Goal: Complete application form

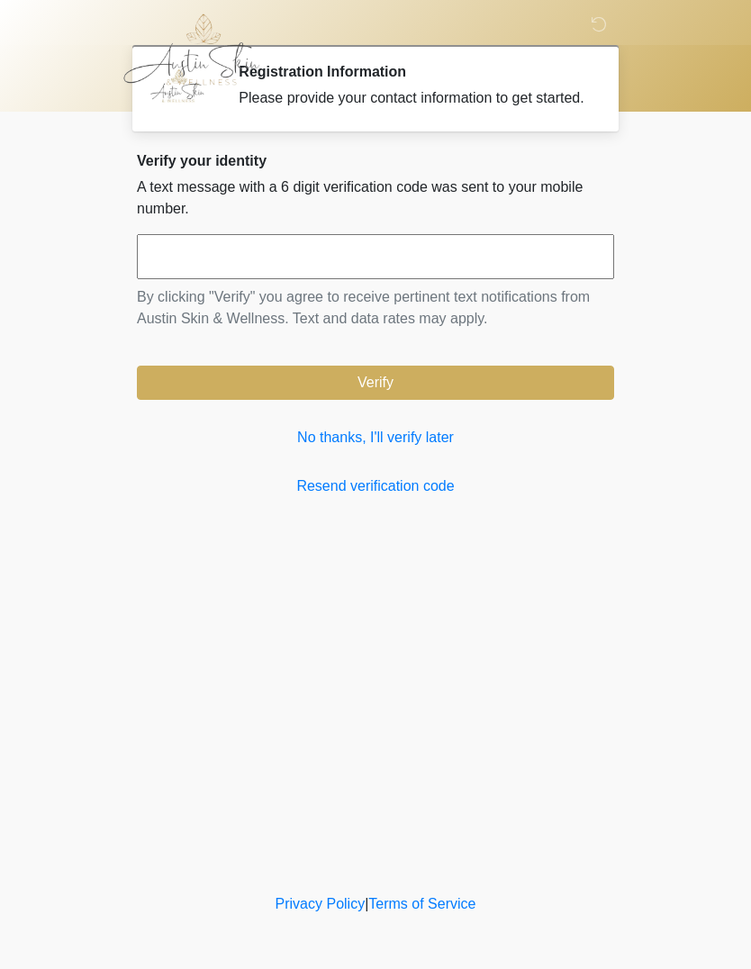
scroll to position [1, 0]
click at [399, 449] on link "No thanks, I'll verify later" at bounding box center [375, 438] width 477 height 22
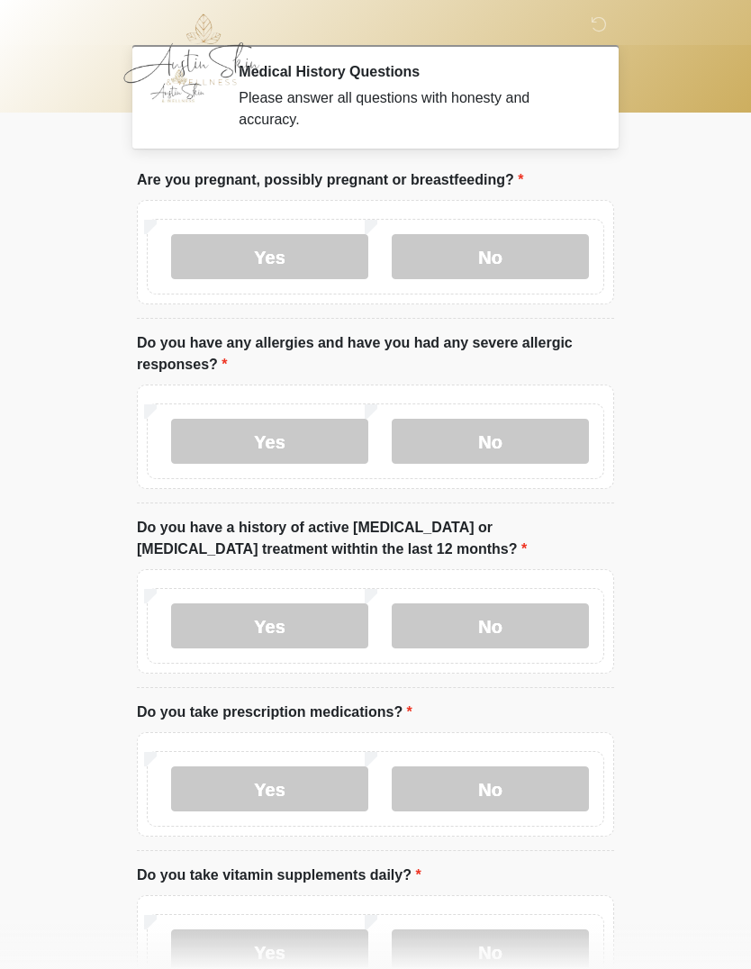
click at [522, 255] on label "No" at bounding box center [490, 256] width 197 height 45
click at [533, 441] on label "No" at bounding box center [490, 441] width 197 height 45
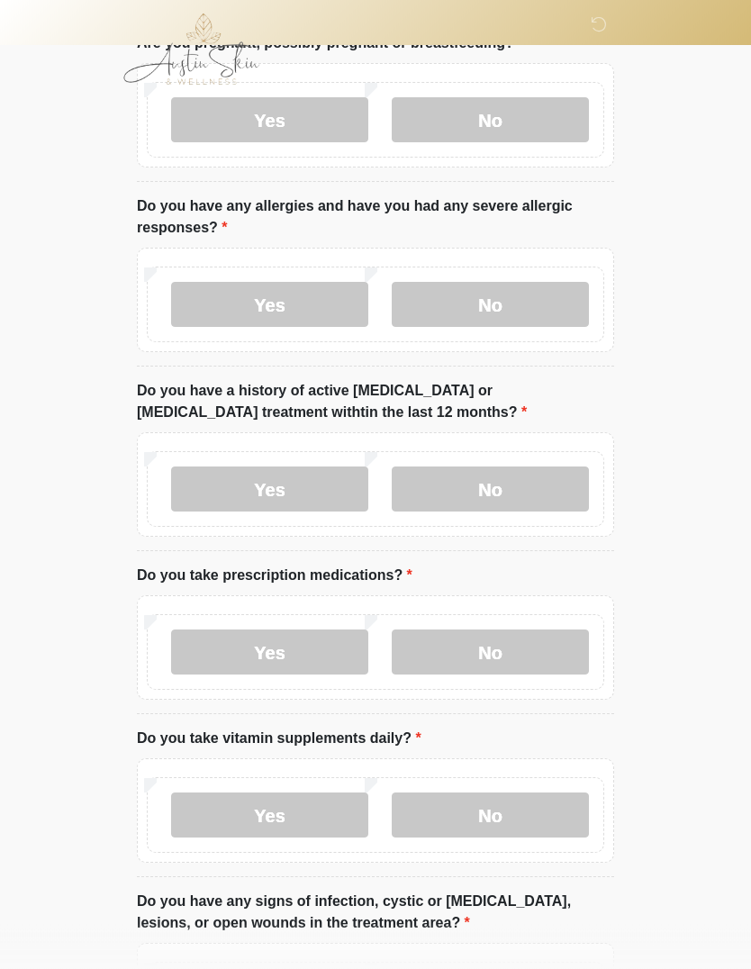
scroll to position [137, 0]
click at [535, 490] on label "No" at bounding box center [490, 489] width 197 height 45
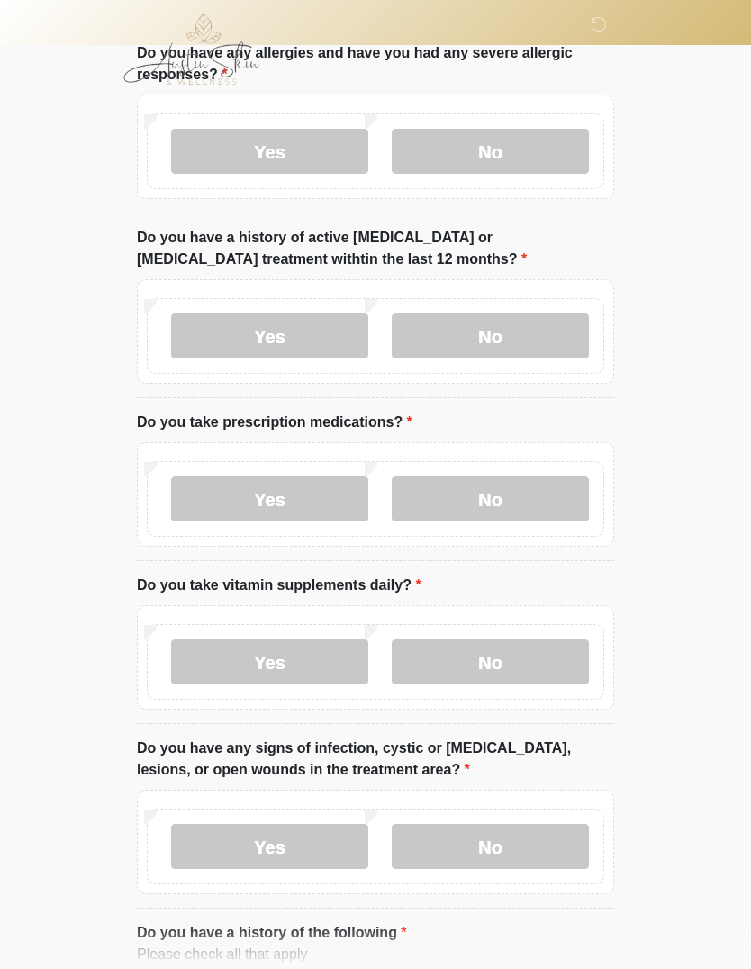
scroll to position [290, 0]
click at [526, 500] on label "No" at bounding box center [490, 498] width 197 height 45
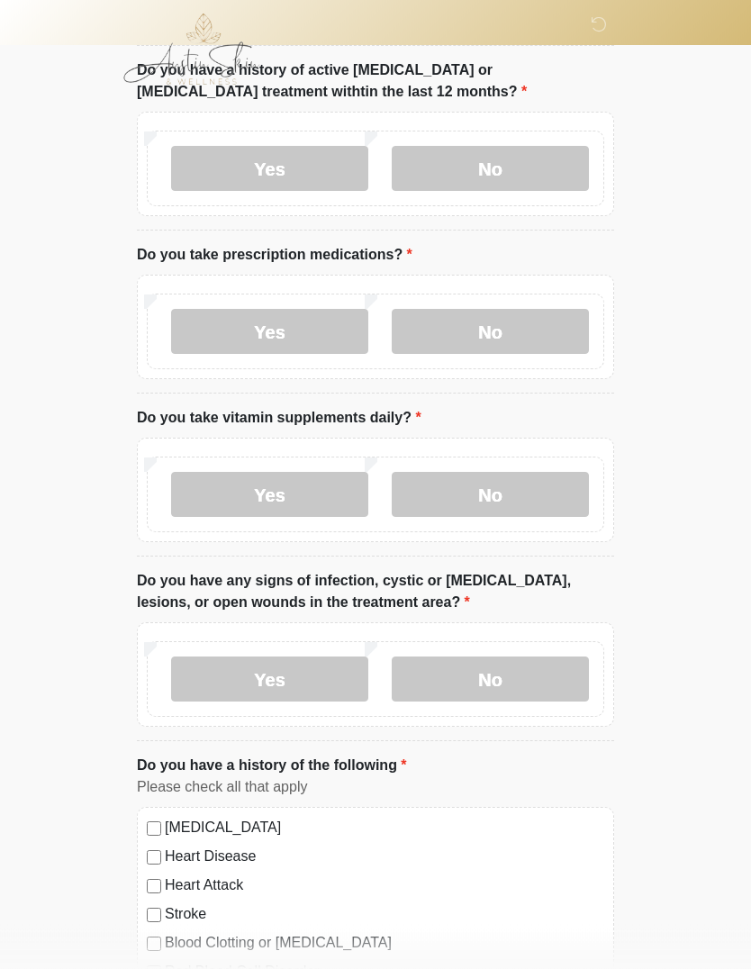
scroll to position [458, 0]
click at [296, 501] on label "Yes" at bounding box center [269, 494] width 197 height 45
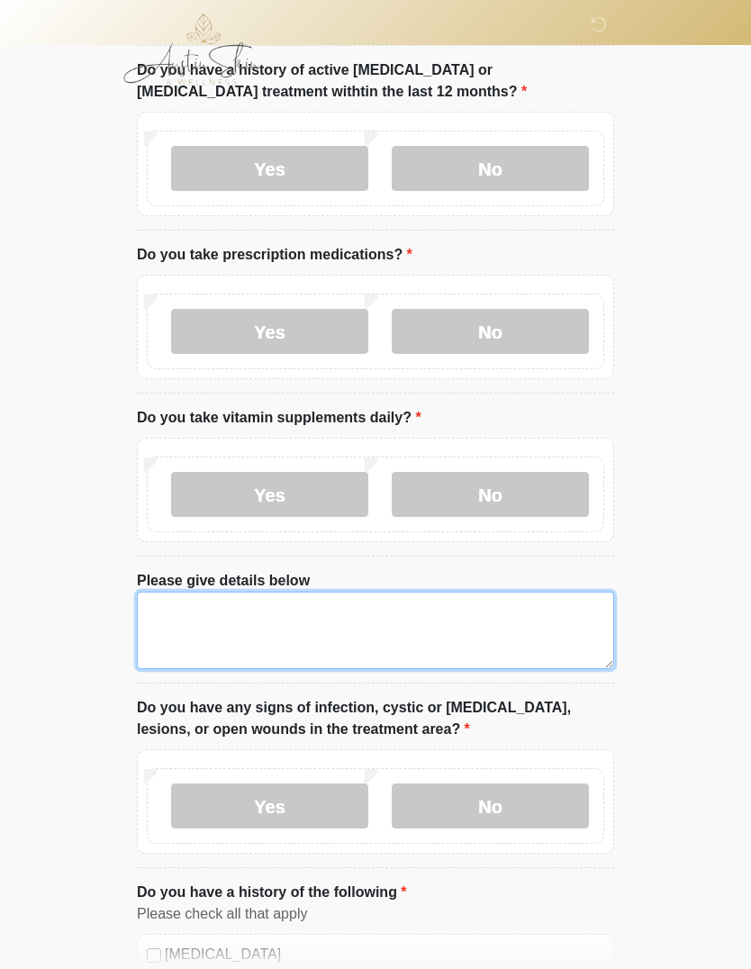
click at [351, 609] on textarea "Please give details below" at bounding box center [375, 630] width 477 height 77
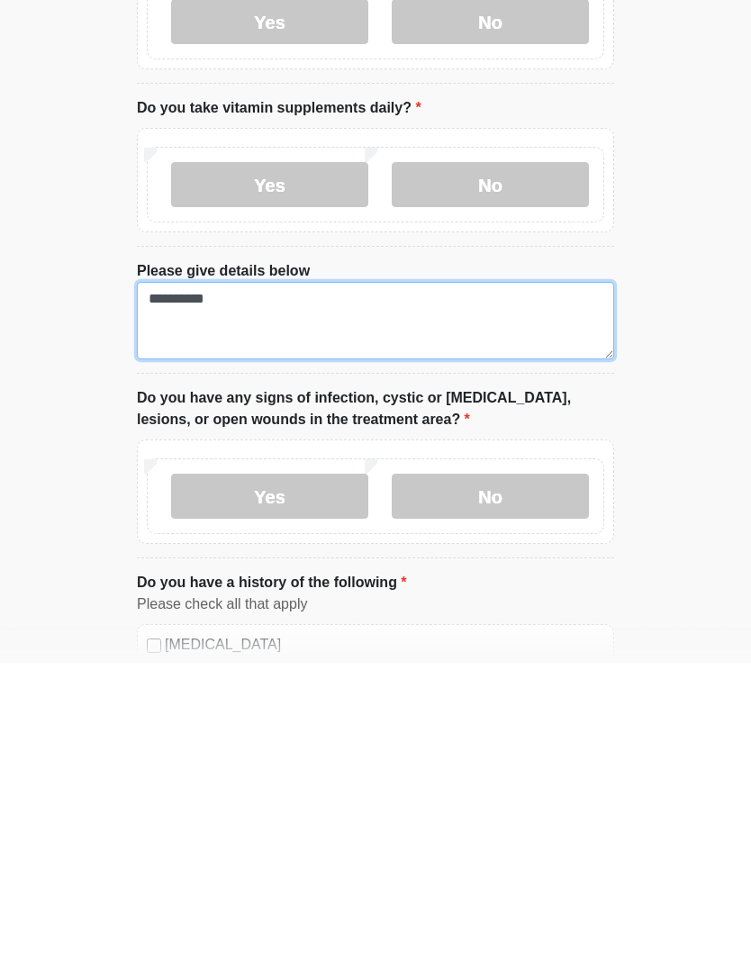
scroll to position [462, 0]
type textarea "*********"
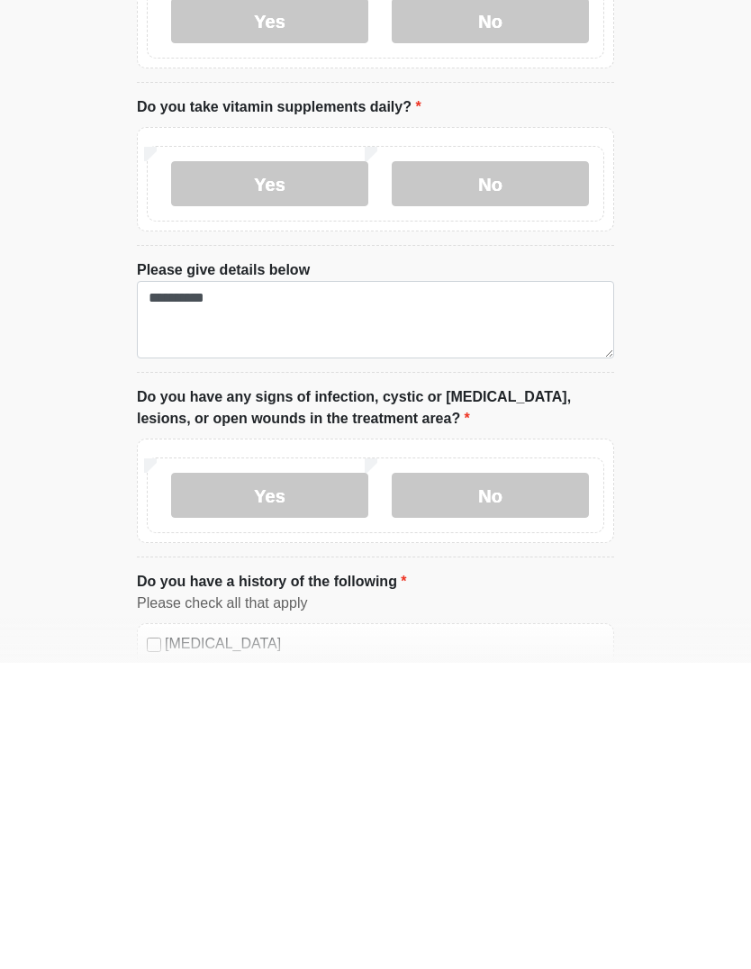
click at [552, 779] on label "No" at bounding box center [490, 801] width 197 height 45
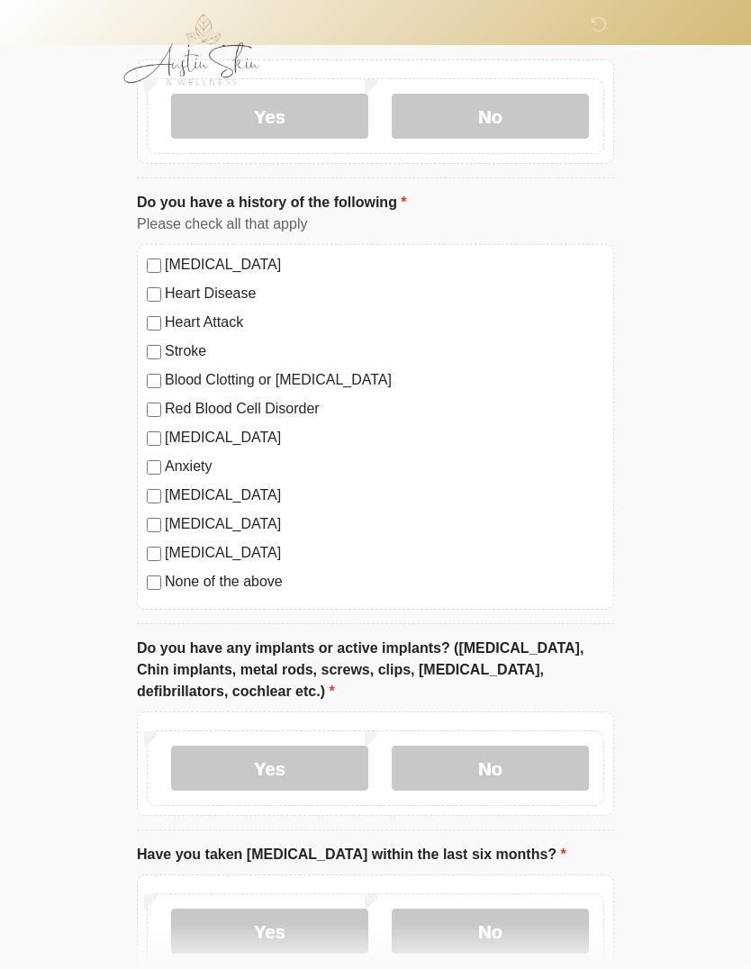
scroll to position [1152, 0]
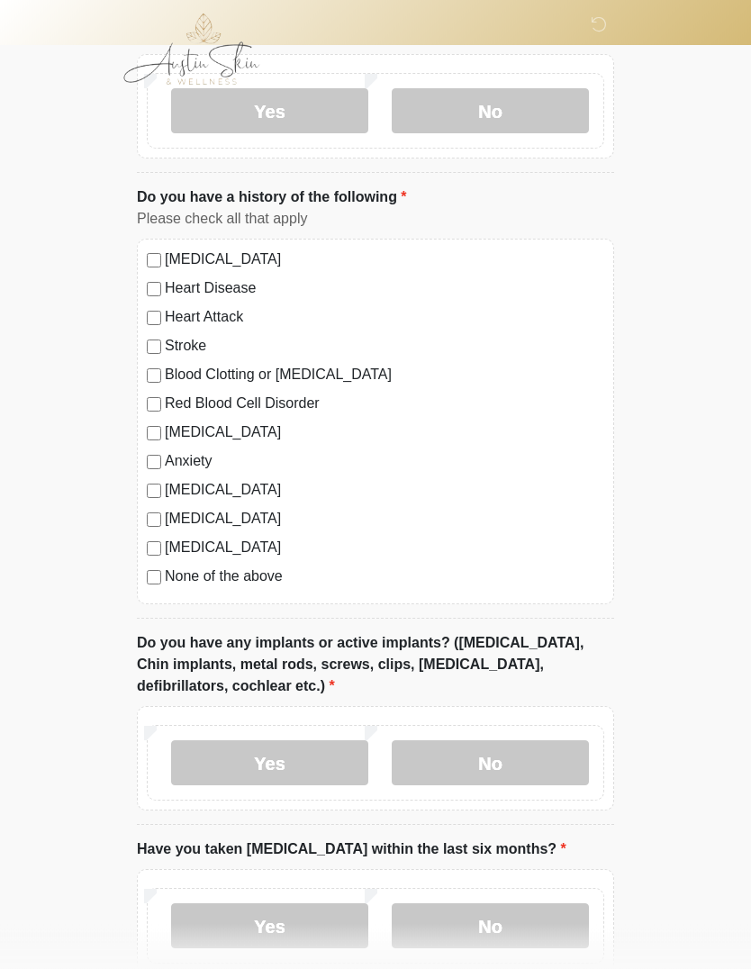
click at [168, 575] on label "None of the above" at bounding box center [384, 577] width 439 height 22
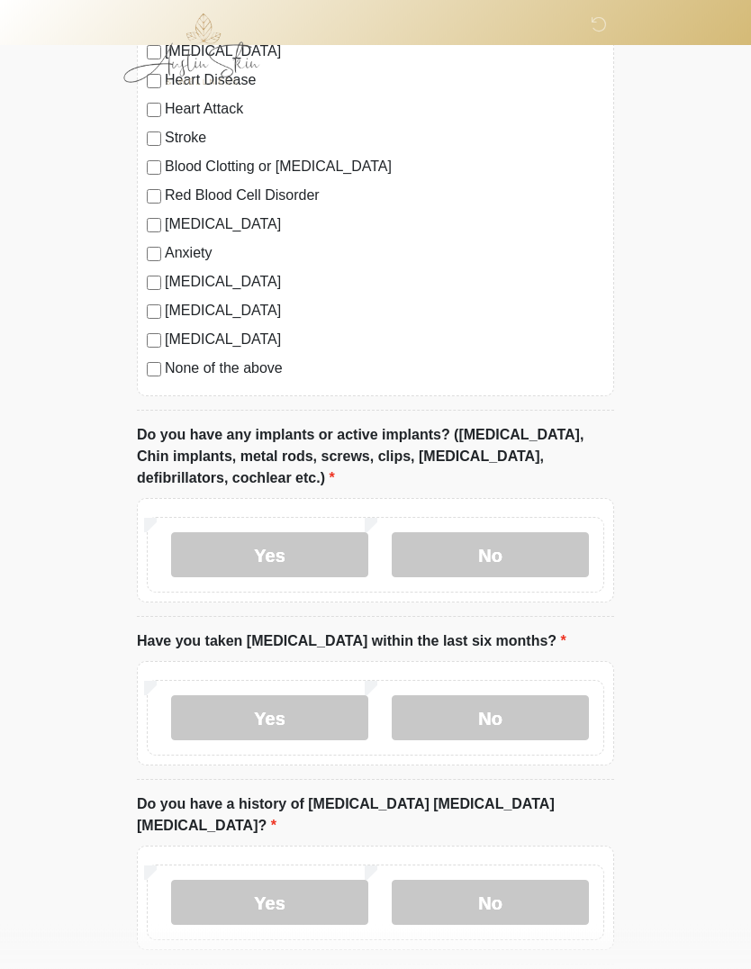
scroll to position [1363, 0]
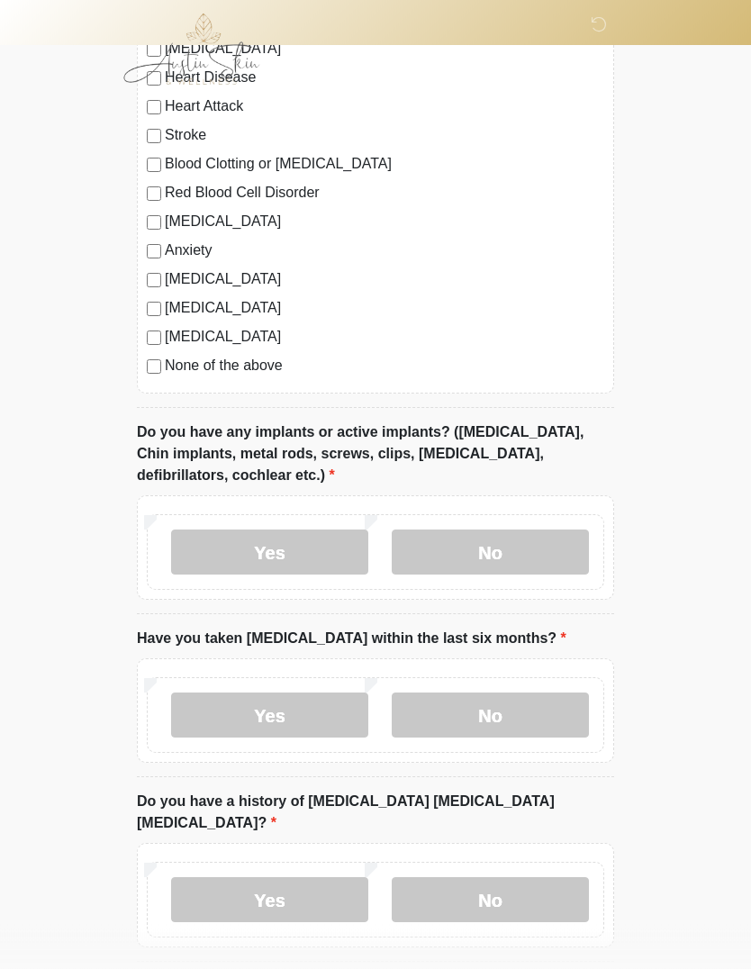
click at [528, 547] on label "No" at bounding box center [490, 552] width 197 height 45
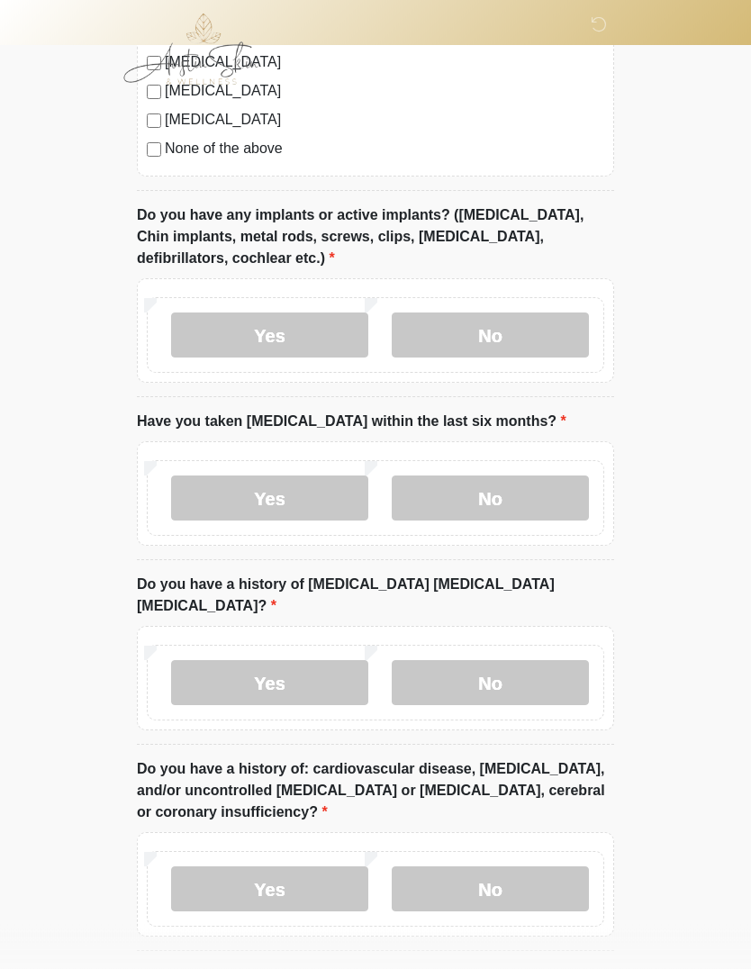
scroll to position [1581, 0]
click at [549, 508] on label "No" at bounding box center [490, 498] width 197 height 45
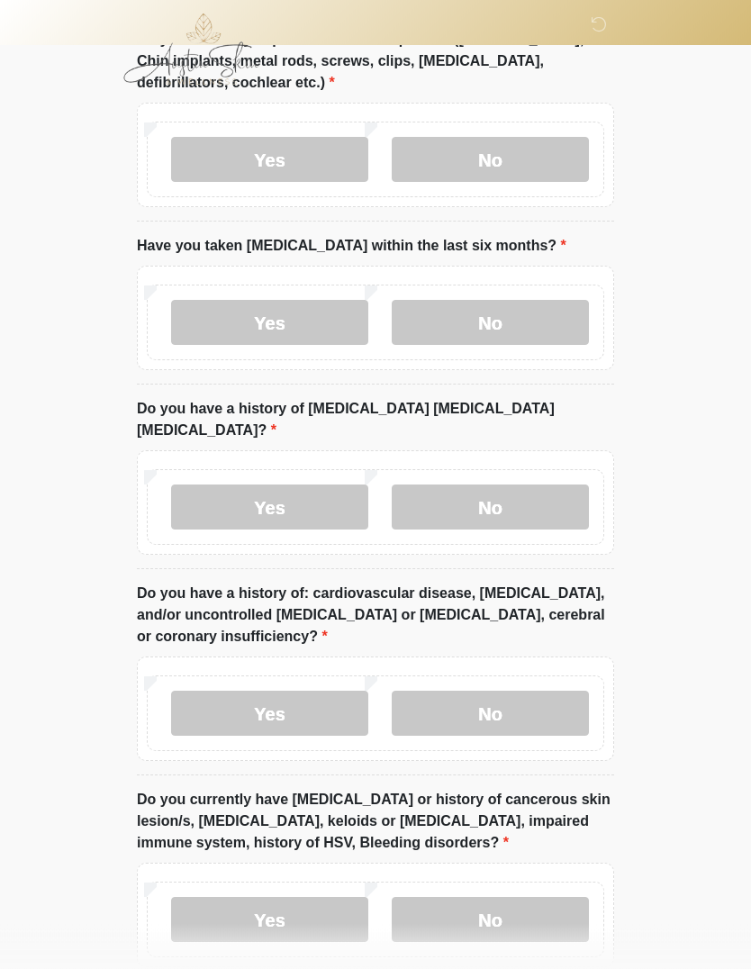
scroll to position [1755, 0]
click at [557, 485] on label "No" at bounding box center [490, 507] width 197 height 45
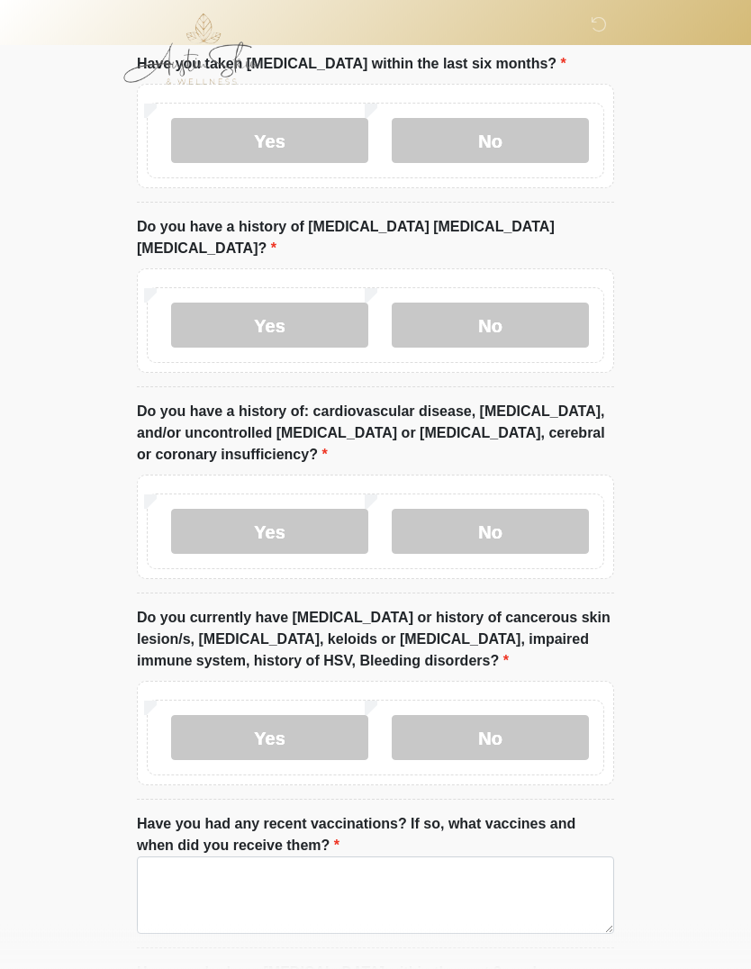
scroll to position [1938, 0]
click at [548, 509] on label "No" at bounding box center [490, 531] width 197 height 45
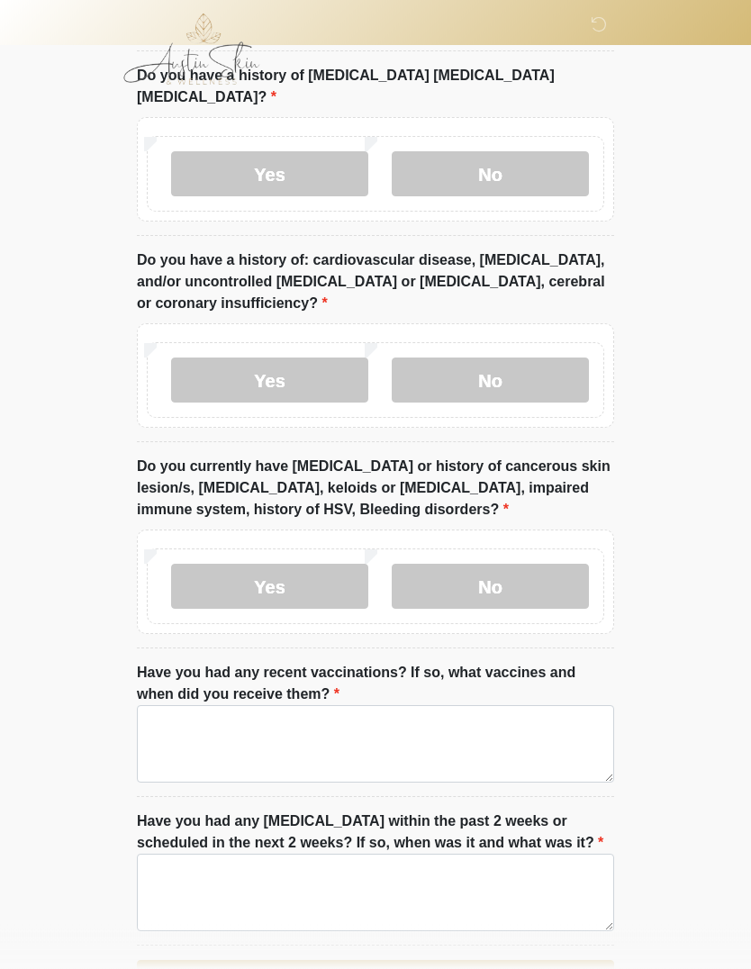
scroll to position [2089, 0]
click at [534, 568] on label "No" at bounding box center [490, 586] width 197 height 45
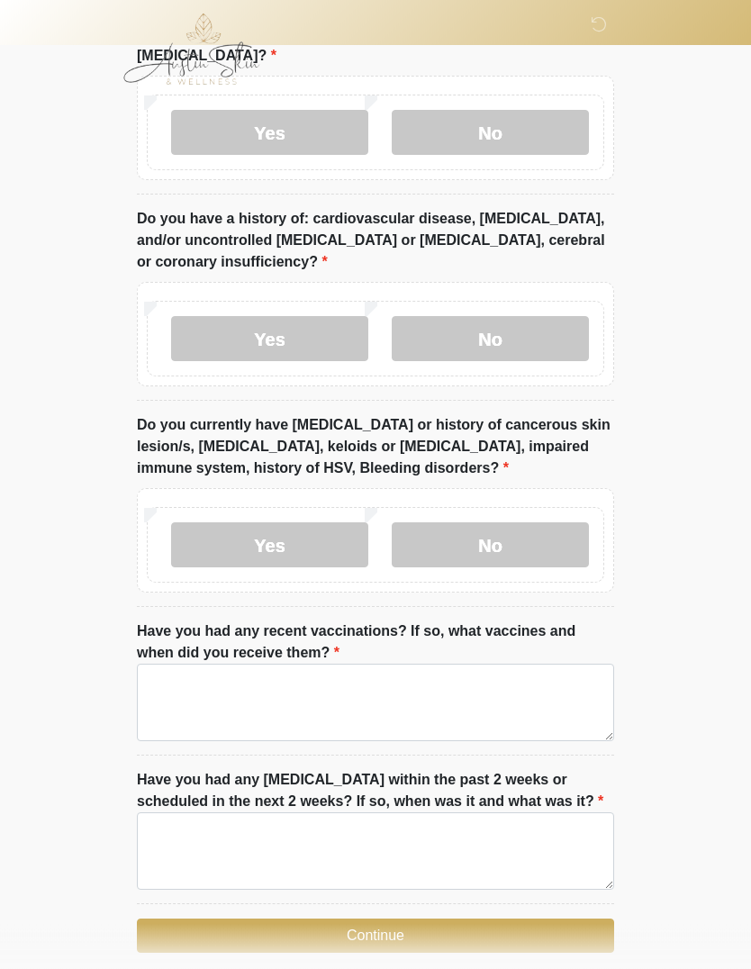
scroll to position [2143, 0]
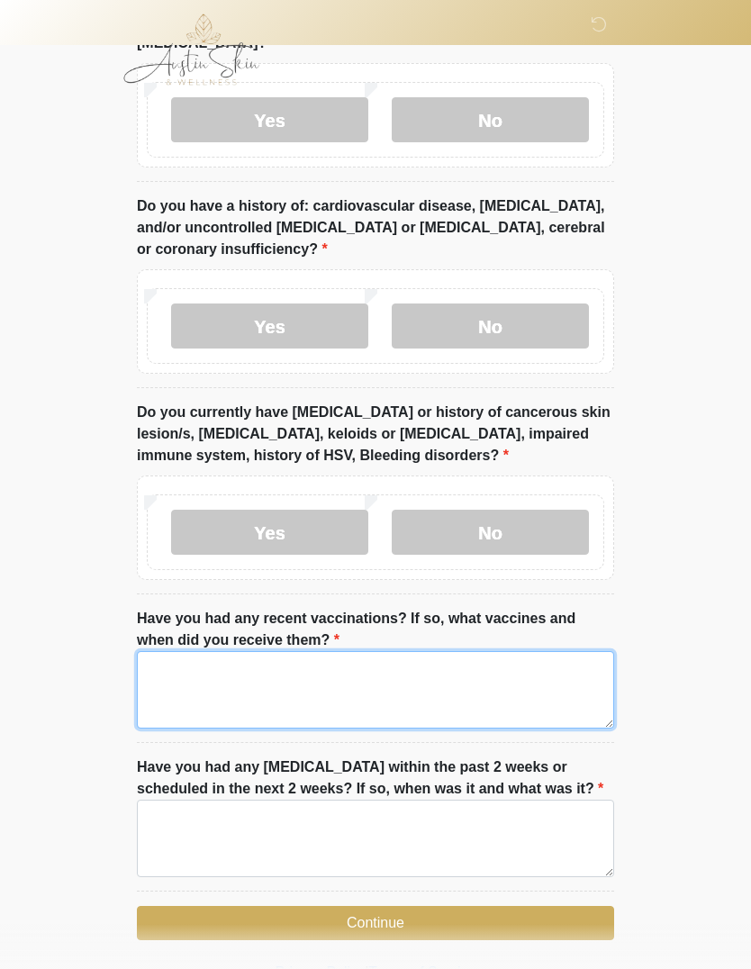
click at [512, 651] on textarea "Have you had any recent vaccinations? If so, what vaccines and when did you rec…" at bounding box center [375, 689] width 477 height 77
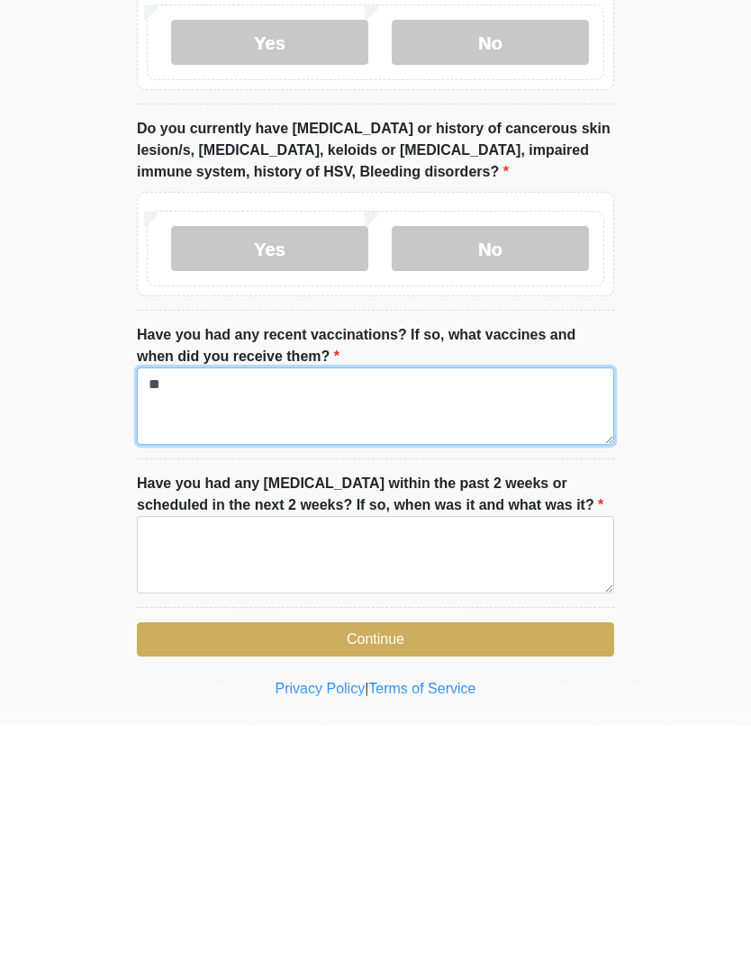
scroll to position [2184, 0]
type textarea "**"
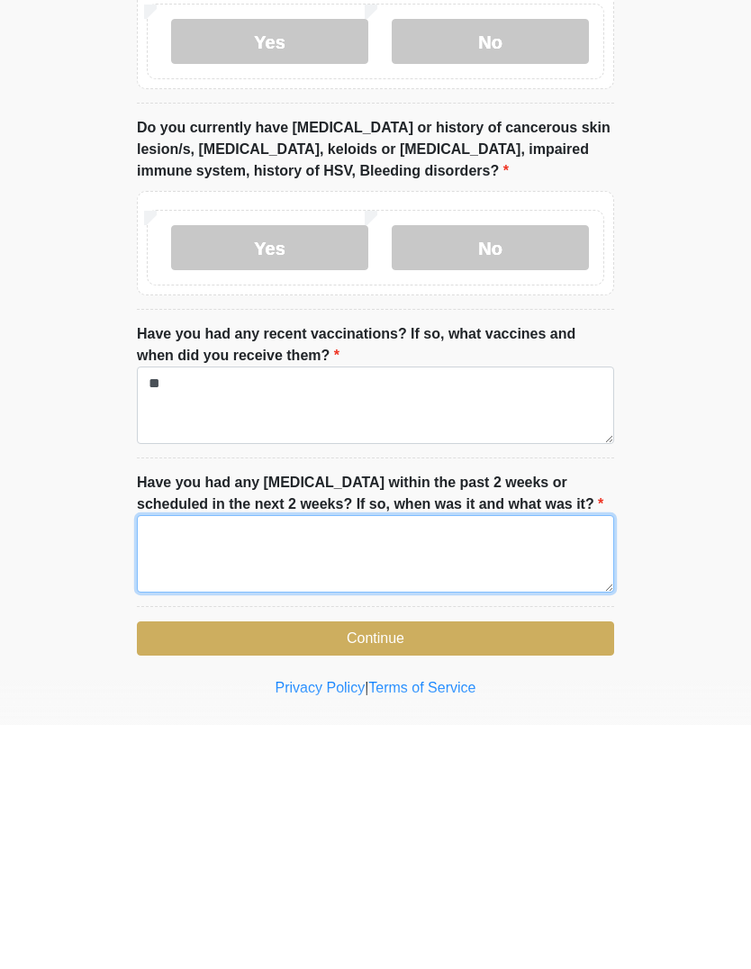
click at [405, 759] on textarea "Have you had any [MEDICAL_DATA] within the past 2 weeks or scheduled in the nex…" at bounding box center [375, 797] width 477 height 77
type textarea "**"
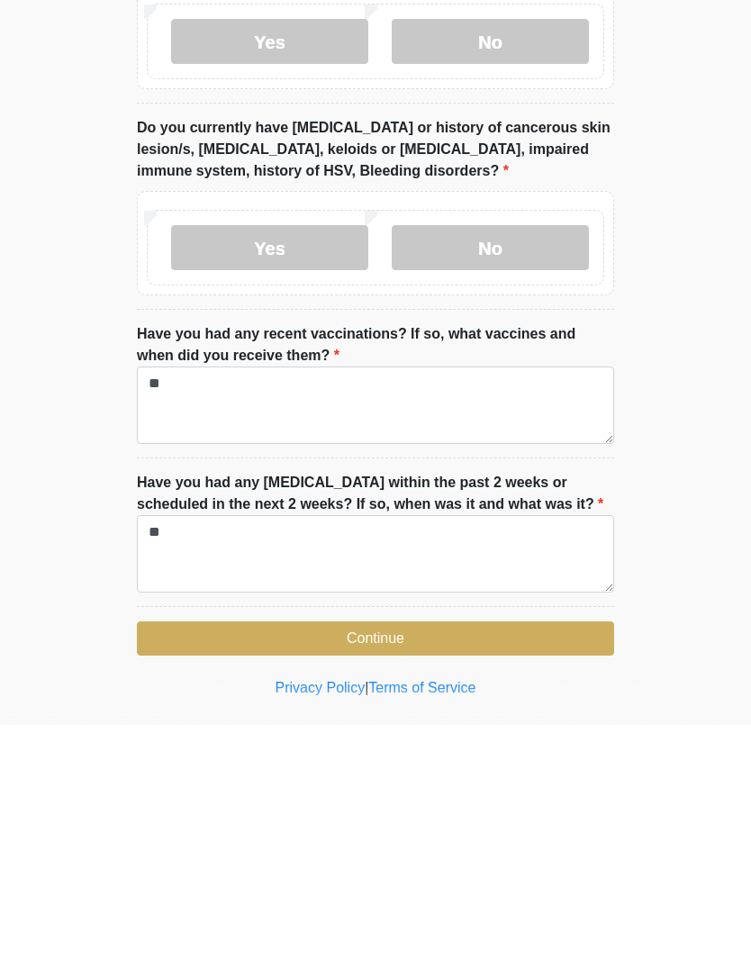
click at [552, 865] on button "Continue" at bounding box center [375, 882] width 477 height 34
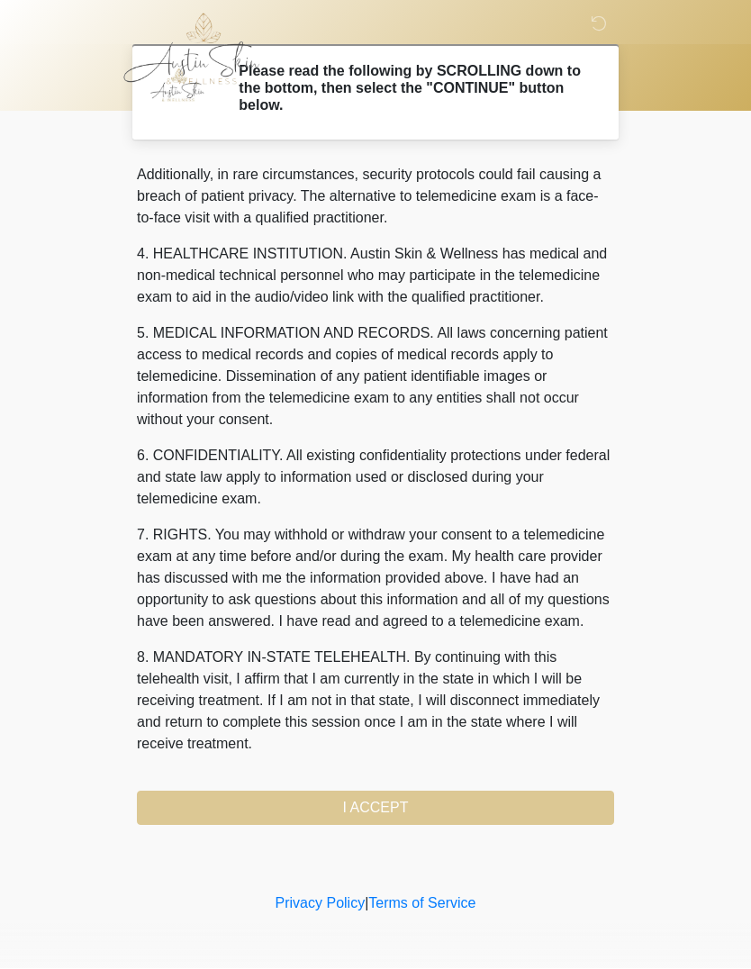
scroll to position [479, 0]
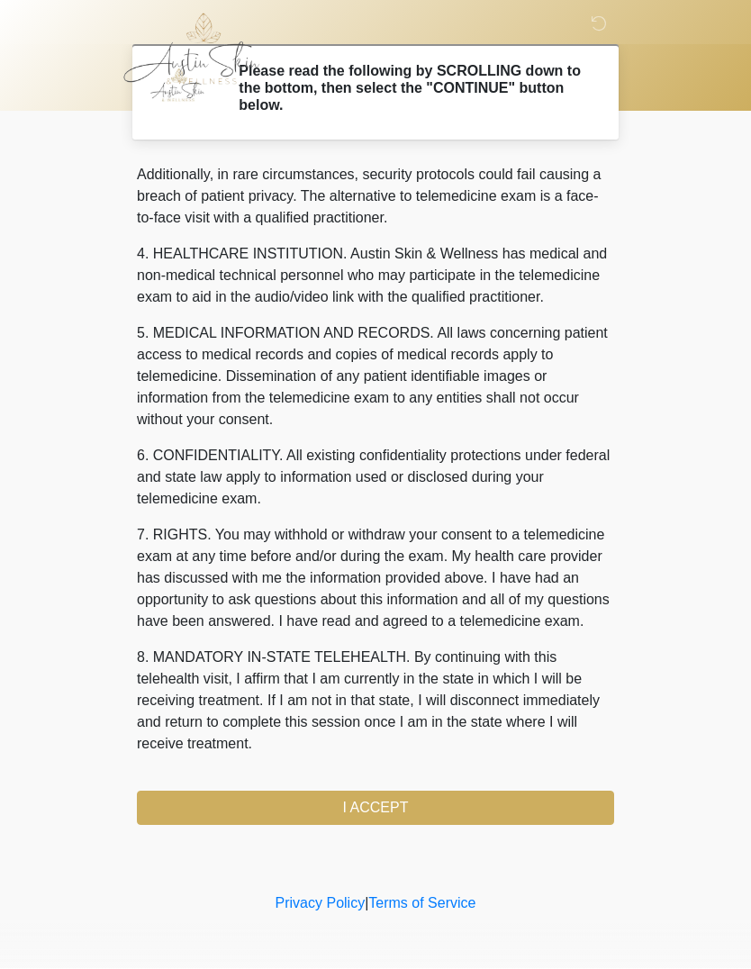
click at [402, 811] on button "I ACCEPT" at bounding box center [375, 809] width 477 height 34
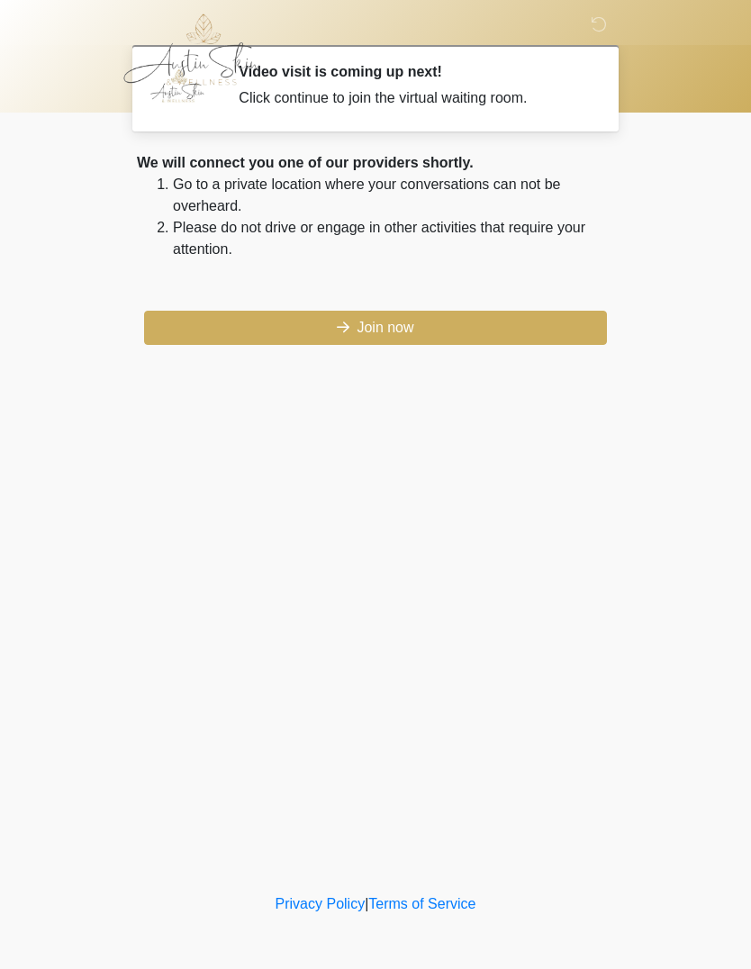
click at [409, 330] on button "Join now" at bounding box center [375, 328] width 463 height 34
